Goal: Task Accomplishment & Management: Use online tool/utility

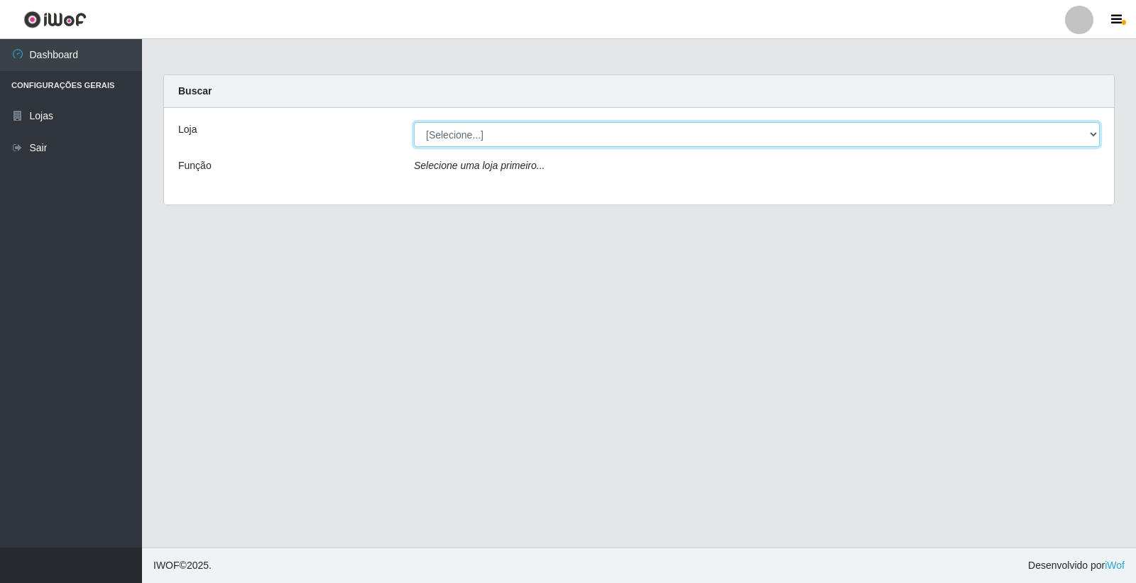
click at [507, 123] on select "[Selecione...] O Feirão - [GEOGRAPHIC_DATA]" at bounding box center [757, 134] width 686 height 25
select select "327"
click at [414, 122] on select "[Selecione...] O Feirão - [GEOGRAPHIC_DATA]" at bounding box center [757, 134] width 686 height 25
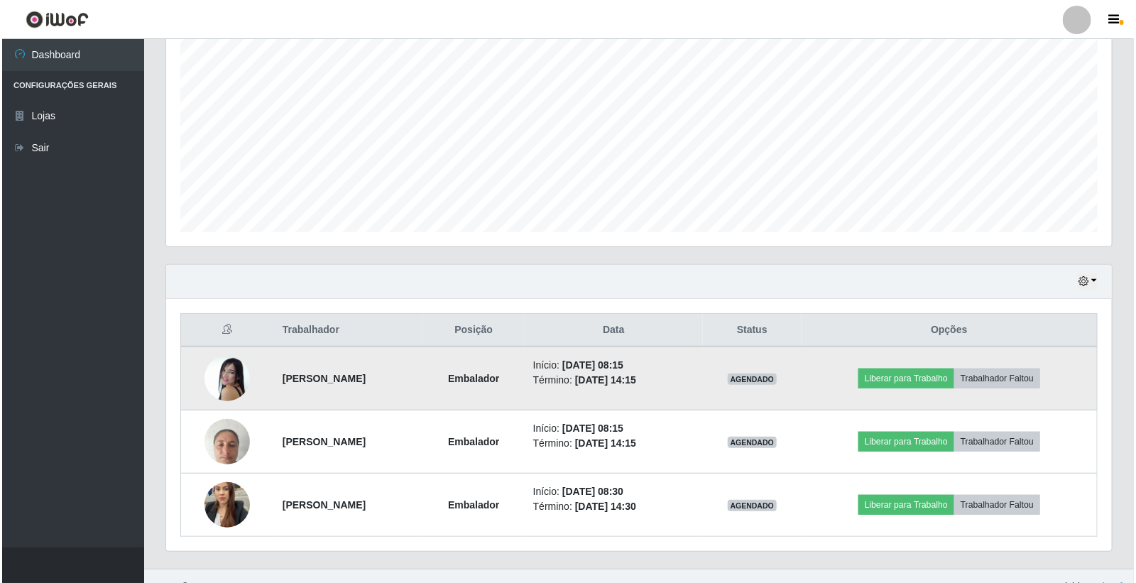
scroll to position [297, 0]
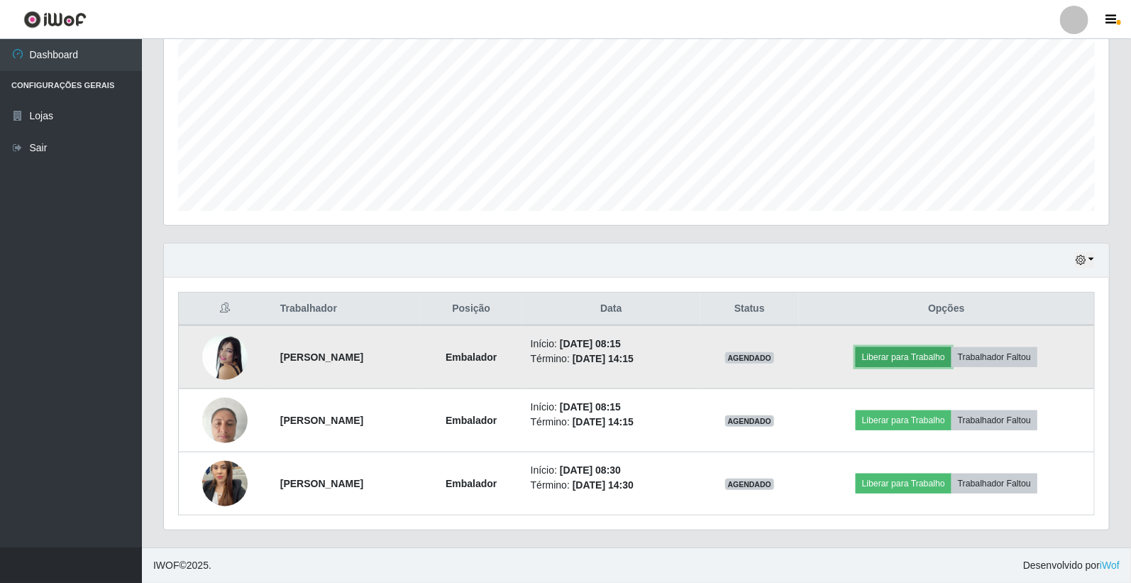
click at [913, 356] on button "Liberar para Trabalho" at bounding box center [904, 357] width 96 height 20
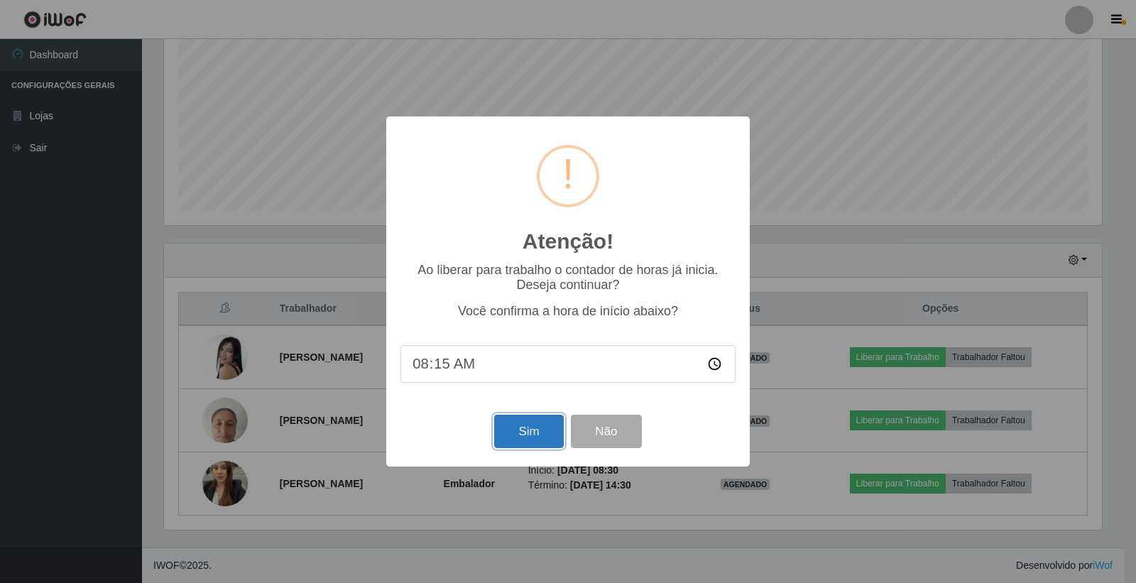
click at [528, 441] on button "Sim" at bounding box center [528, 431] width 69 height 33
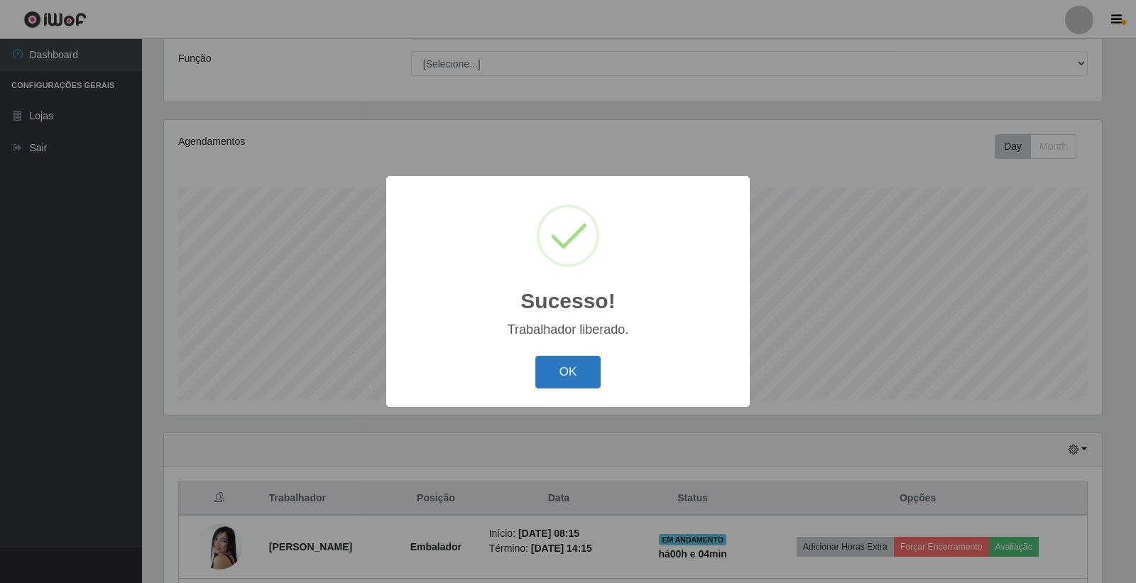
click at [572, 377] on button "OK" at bounding box center [568, 372] width 66 height 33
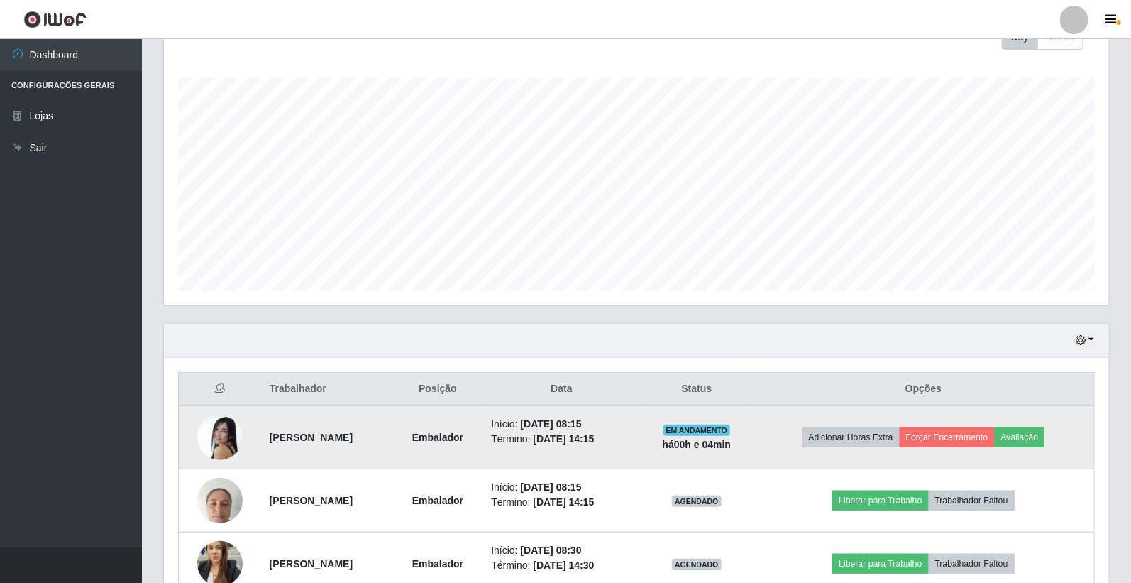
scroll to position [297, 0]
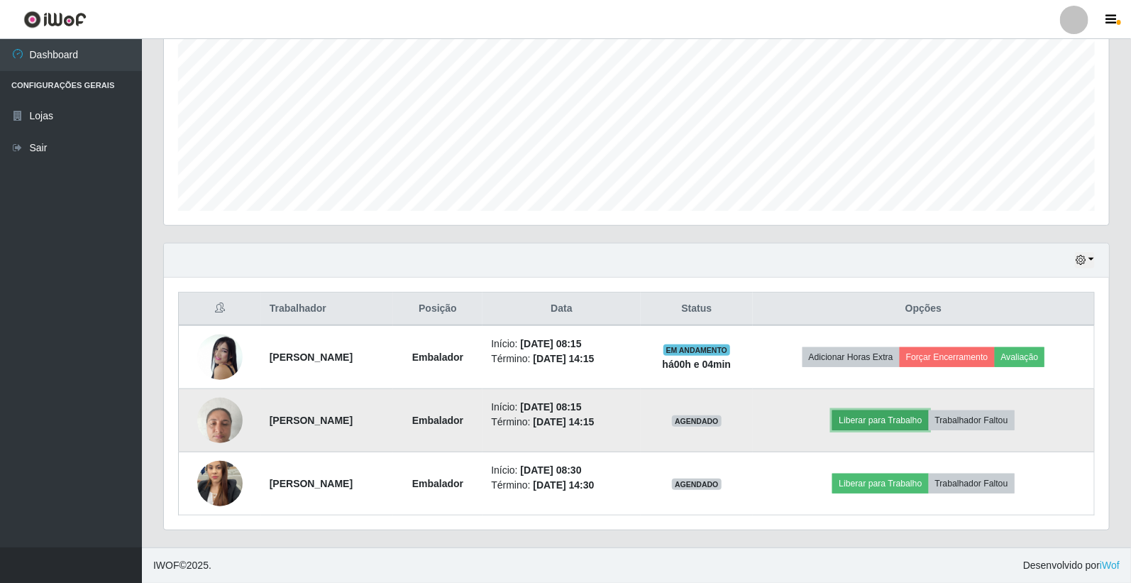
click at [883, 426] on button "Liberar para Trabalho" at bounding box center [881, 420] width 96 height 20
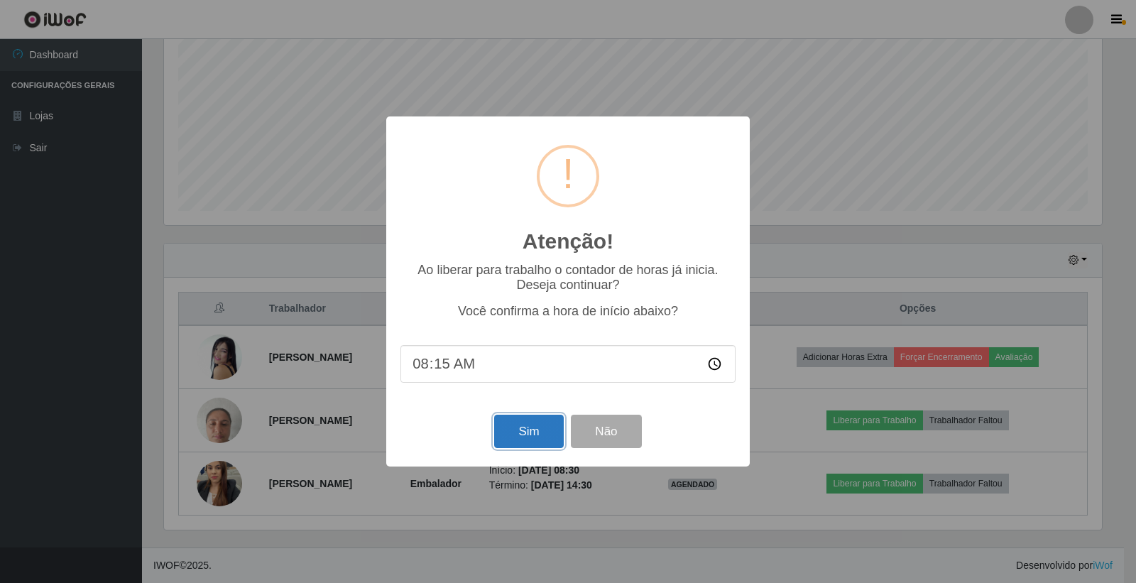
click at [529, 437] on button "Sim" at bounding box center [528, 431] width 69 height 33
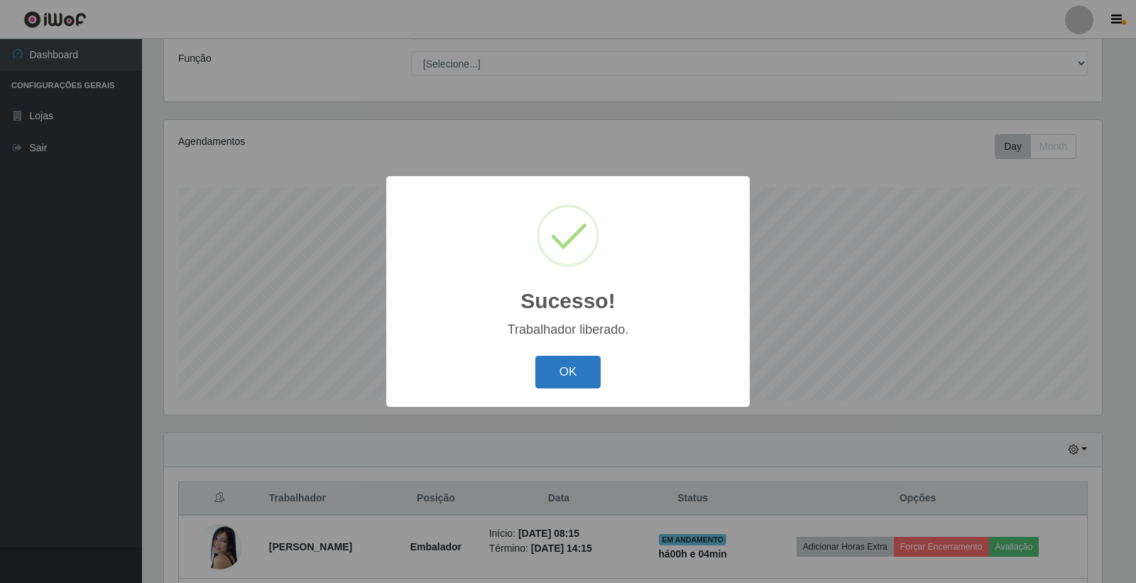
click at [551, 361] on button "OK" at bounding box center [568, 372] width 66 height 33
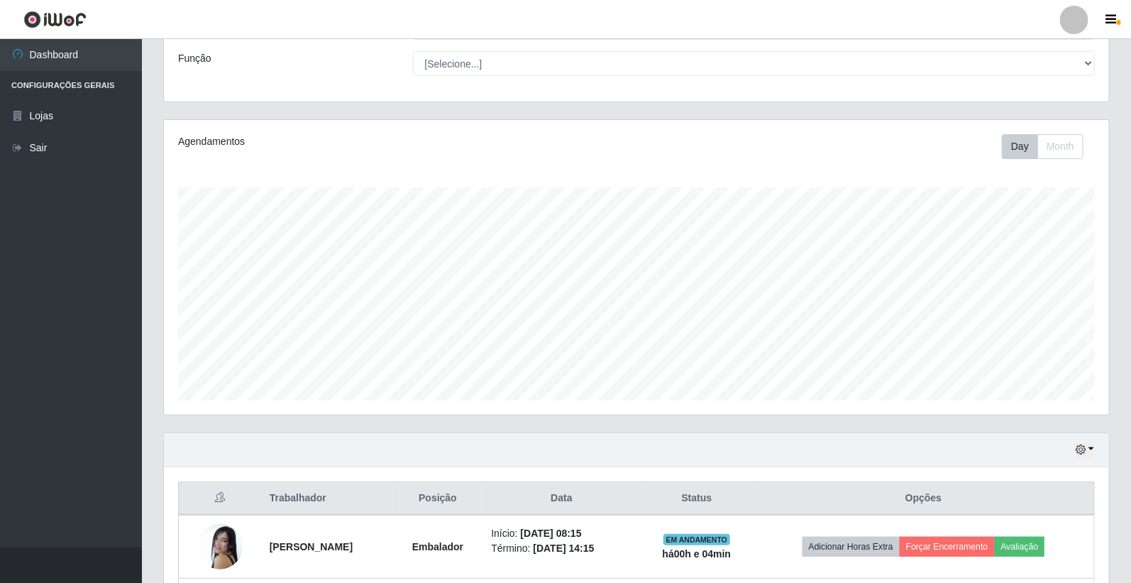
scroll to position [297, 0]
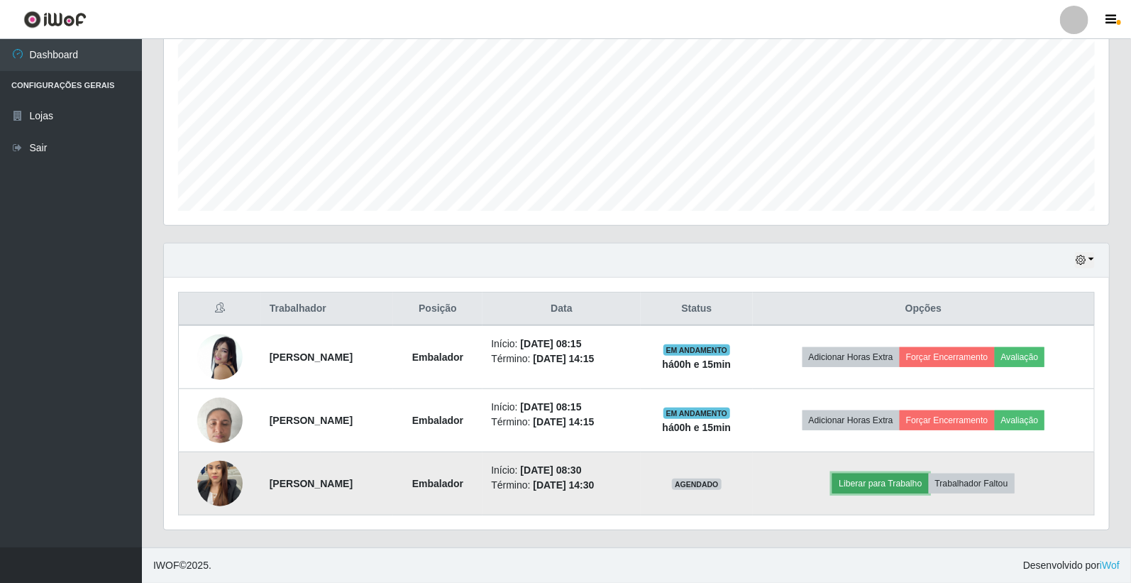
click at [918, 481] on button "Liberar para Trabalho" at bounding box center [881, 483] width 96 height 20
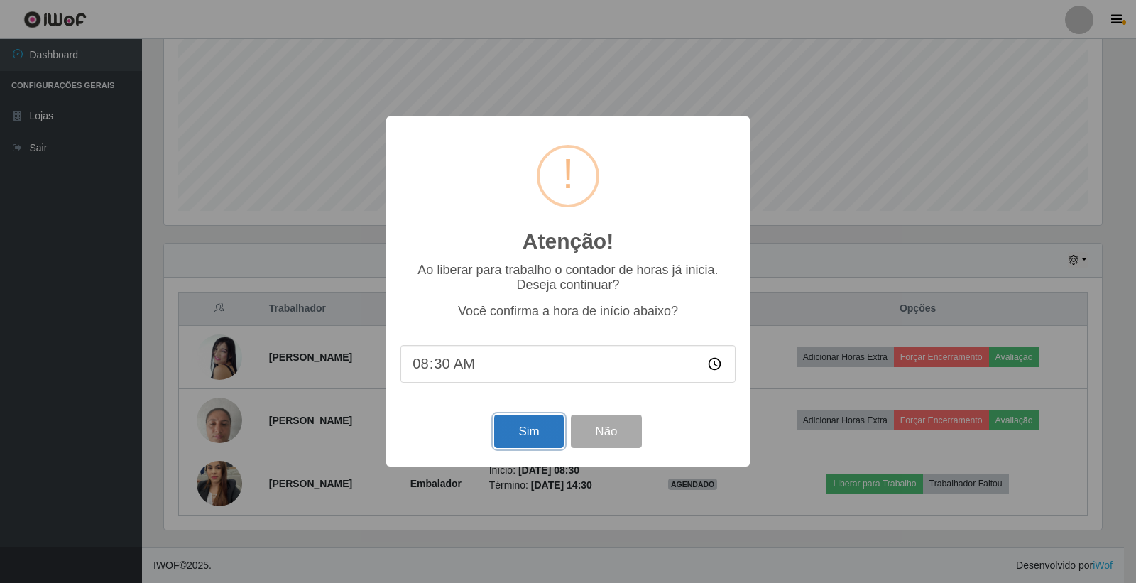
click at [502, 421] on button "Sim" at bounding box center [528, 431] width 69 height 33
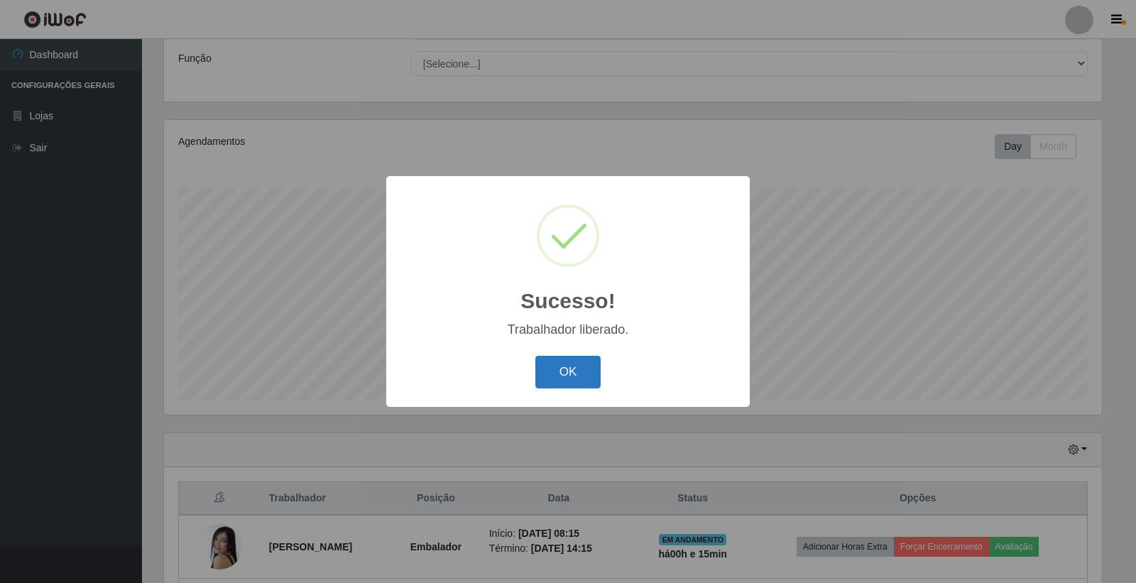
click at [562, 380] on button "OK" at bounding box center [568, 372] width 66 height 33
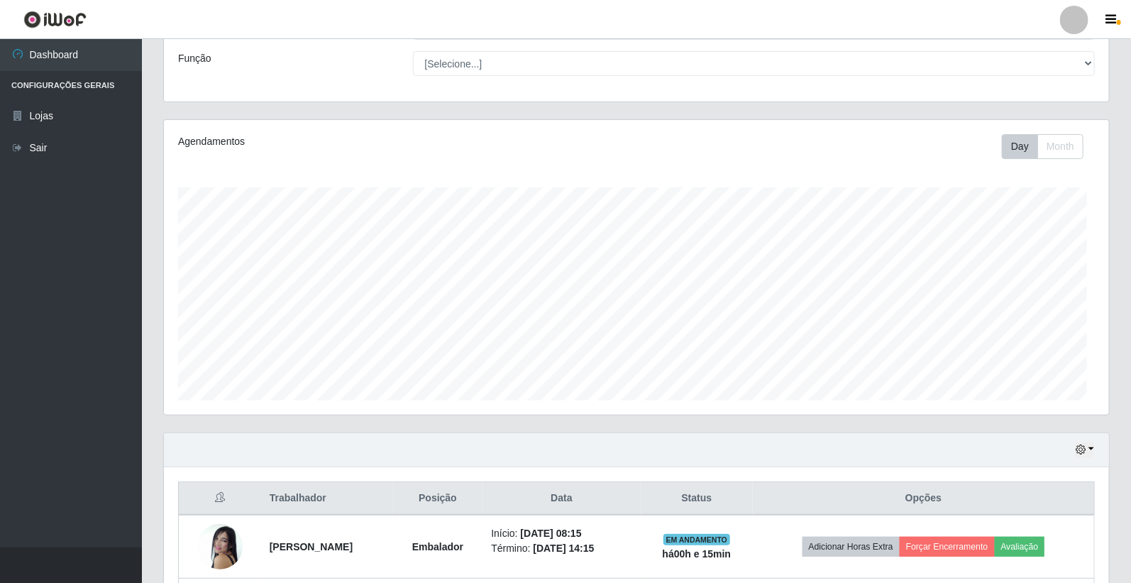
scroll to position [294, 945]
